Goal: Register for event/course

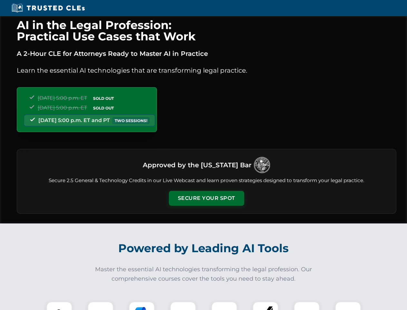
click at [206, 198] on button "Secure Your Spot" at bounding box center [206, 198] width 75 height 15
click at [59, 305] on img at bounding box center [59, 314] width 19 height 19
